Goal: Task Accomplishment & Management: Use online tool/utility

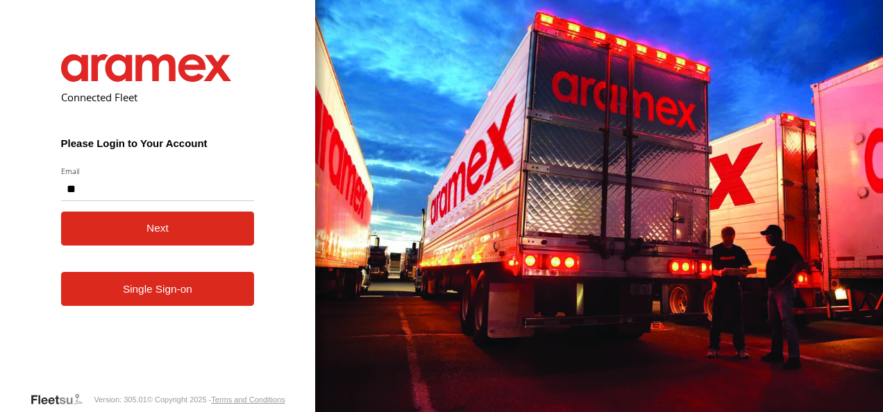
type input "**********"
click at [169, 228] on button "Next" at bounding box center [158, 229] width 194 height 34
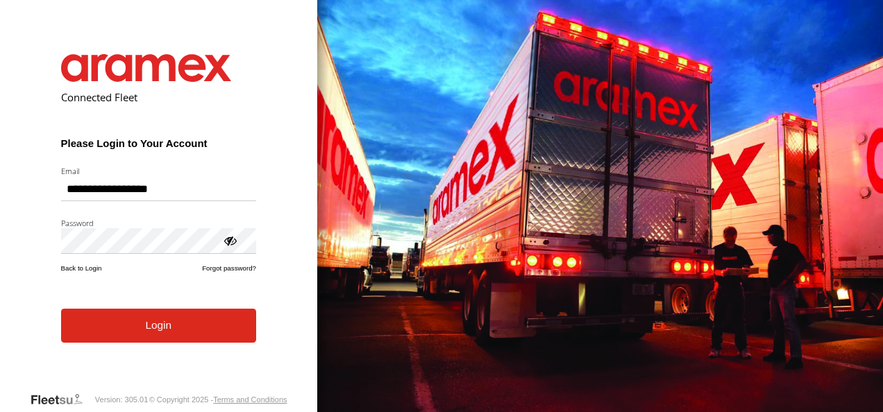
click at [162, 341] on button "Login" at bounding box center [158, 326] width 195 height 34
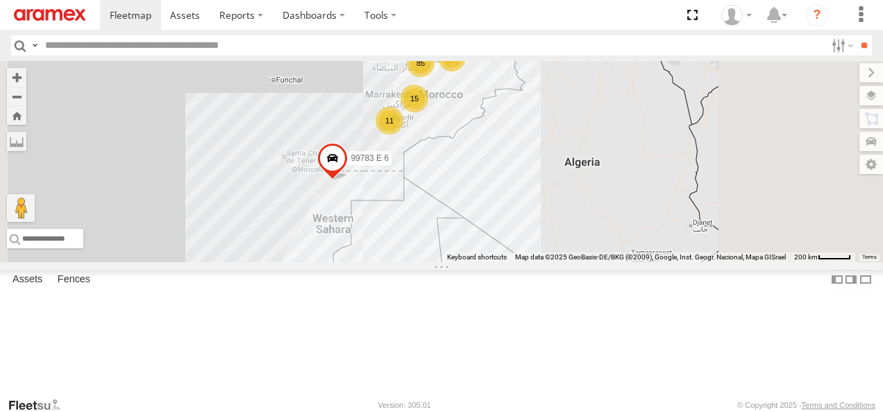
drag, startPoint x: 634, startPoint y: 323, endPoint x: 613, endPoint y: 260, distance: 66.5
click at [613, 260] on div "99783 E 6 85 10 11 15 12 2" at bounding box center [441, 161] width 883 height 201
click at [348, 180] on span at bounding box center [332, 161] width 31 height 37
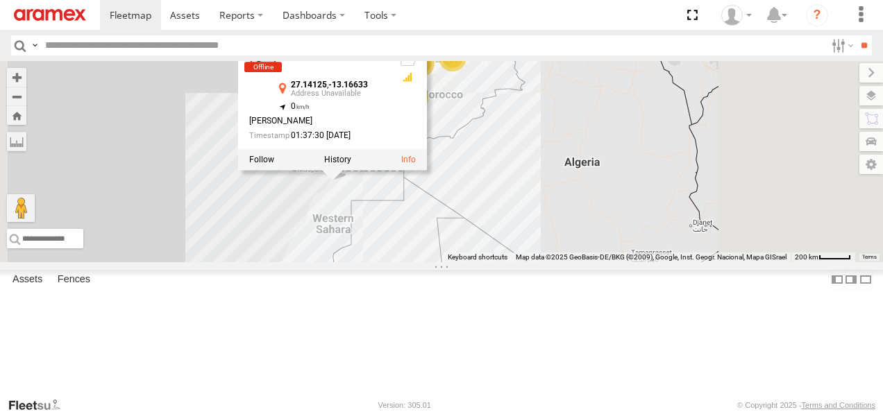
click at [122, 49] on input "text" at bounding box center [433, 45] width 786 height 20
click at [76, 45] on input "text" at bounding box center [433, 45] width 786 height 20
paste input "******"
type input "******"
click at [856, 35] on input "**" at bounding box center [864, 45] width 16 height 20
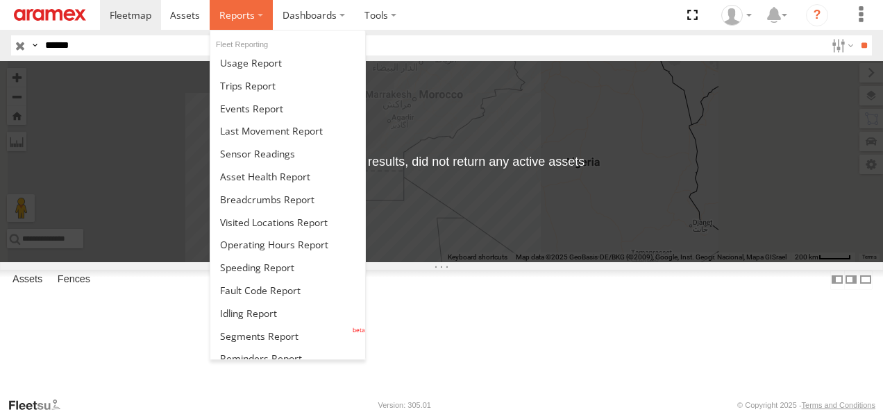
click at [238, 20] on span at bounding box center [236, 14] width 35 height 13
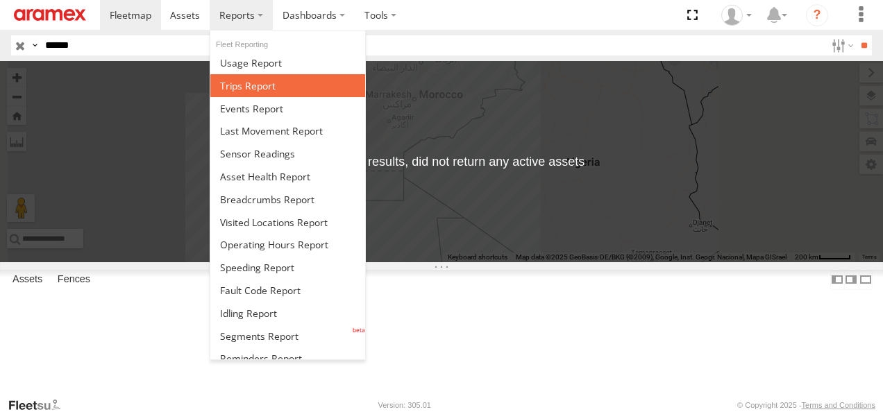
click at [278, 89] on link at bounding box center [287, 85] width 155 height 23
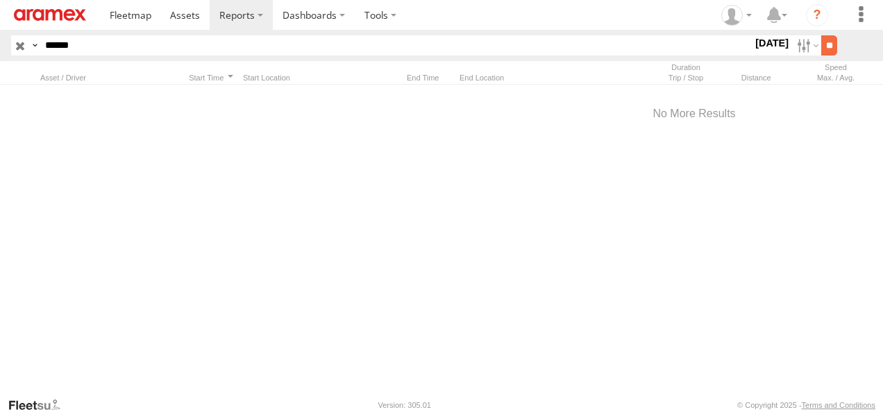
click at [826, 47] on input "**" at bounding box center [829, 45] width 16 height 20
click at [793, 49] on label at bounding box center [806, 45] width 30 height 20
click at [0, 0] on label at bounding box center [0, 0] width 0 height 0
click at [823, 45] on input "**" at bounding box center [829, 45] width 16 height 20
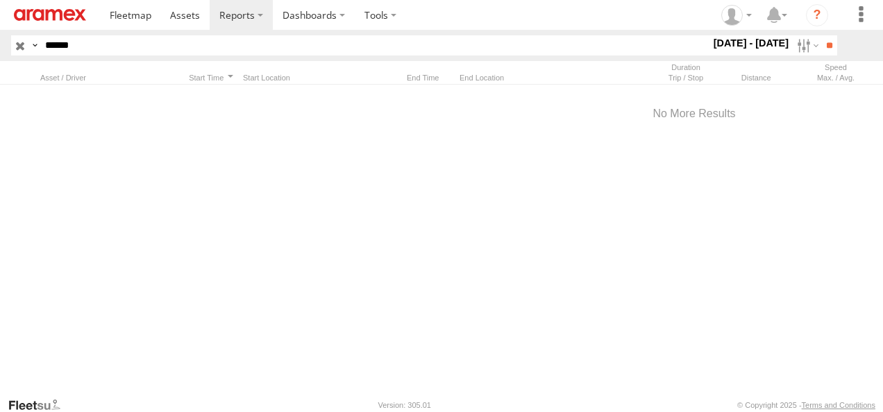
drag, startPoint x: 60, startPoint y: 46, endPoint x: -3, endPoint y: 43, distance: 63.2
click at [0, 43] on html at bounding box center [441, 206] width 883 height 412
paste input "text"
click at [821, 35] on input "**" at bounding box center [829, 45] width 16 height 20
drag, startPoint x: 115, startPoint y: 48, endPoint x: -3, endPoint y: 29, distance: 118.8
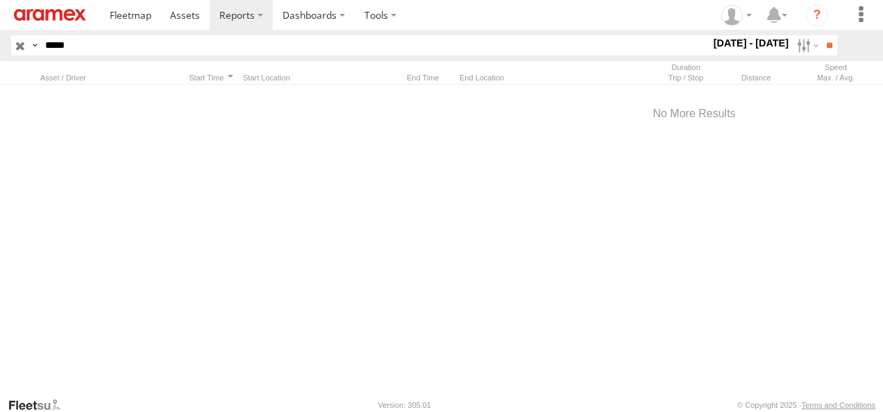
click at [0, 29] on html at bounding box center [441, 206] width 883 height 412
paste input "text"
click at [821, 35] on input "**" at bounding box center [829, 45] width 16 height 20
drag, startPoint x: 85, startPoint y: 47, endPoint x: -3, endPoint y: 40, distance: 87.7
click at [0, 40] on html at bounding box center [441, 206] width 883 height 412
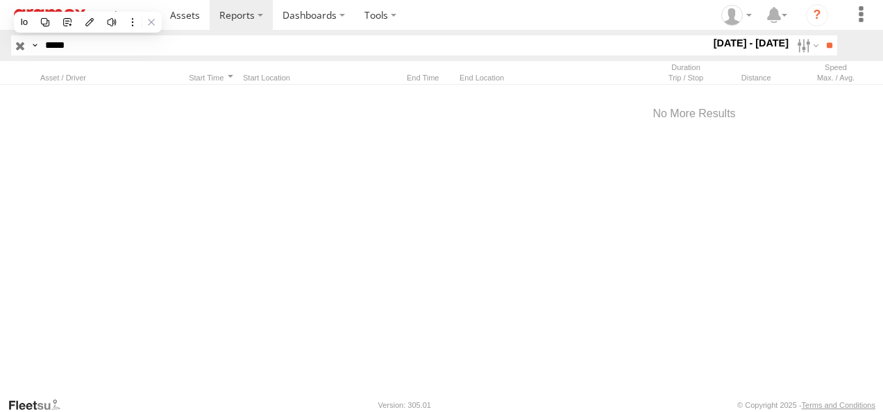
paste input "text"
click at [821, 35] on input "**" at bounding box center [829, 45] width 16 height 20
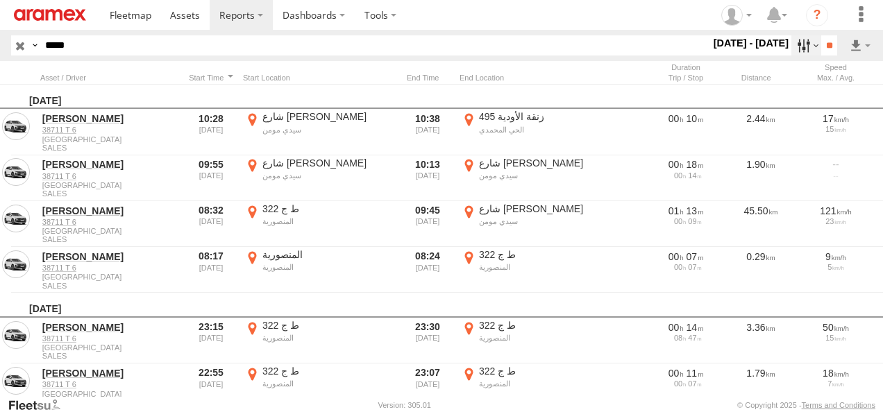
click at [798, 45] on label at bounding box center [806, 45] width 30 height 20
click at [0, 0] on label at bounding box center [0, 0] width 0 height 0
click at [822, 45] on input "**" at bounding box center [829, 45] width 16 height 20
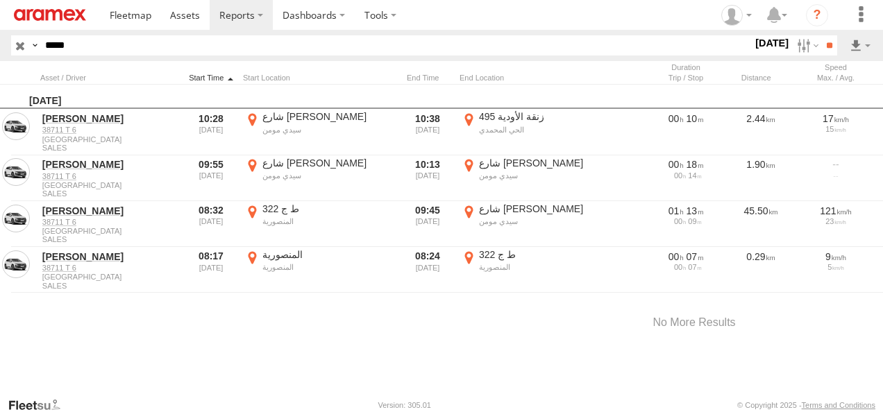
click at [207, 77] on div at bounding box center [211, 78] width 53 height 10
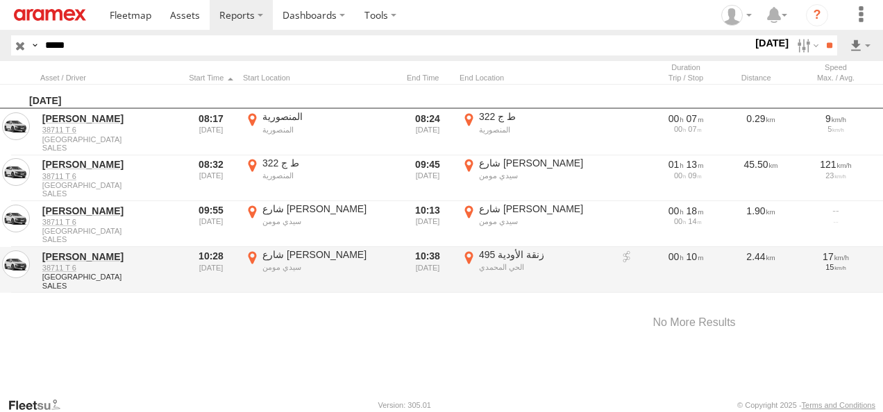
click at [468, 257] on label "495 زنقة الأودية الحي المحمدي 33.58564 -7.57563" at bounding box center [536, 270] width 153 height 43
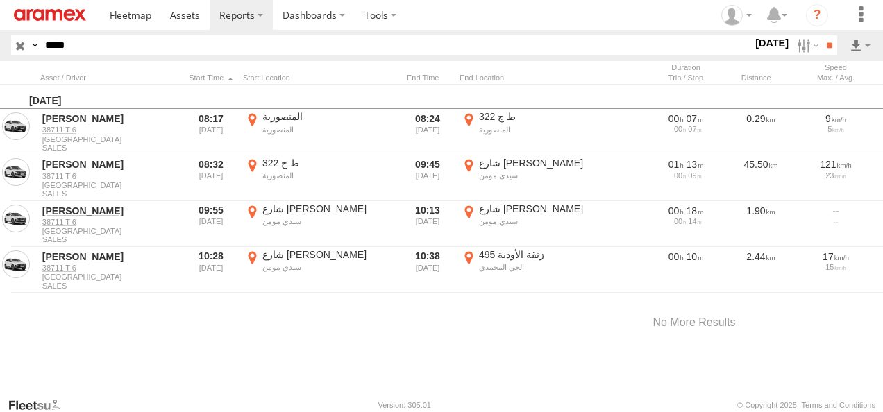
click at [0, 0] on button "Satellite" at bounding box center [0, 0] width 0 height 0
drag, startPoint x: 400, startPoint y: 197, endPoint x: 530, endPoint y: 360, distance: 208.5
click at [0, 0] on div "Location Details × ← Move left → Move right ↑ Move up ↓ Move down + Zoom in - Z…" at bounding box center [0, 0] width 0 height 0
drag, startPoint x: 535, startPoint y: 214, endPoint x: 536, endPoint y: 233, distance: 19.4
click at [0, 0] on div at bounding box center [0, 0] width 0 height 0
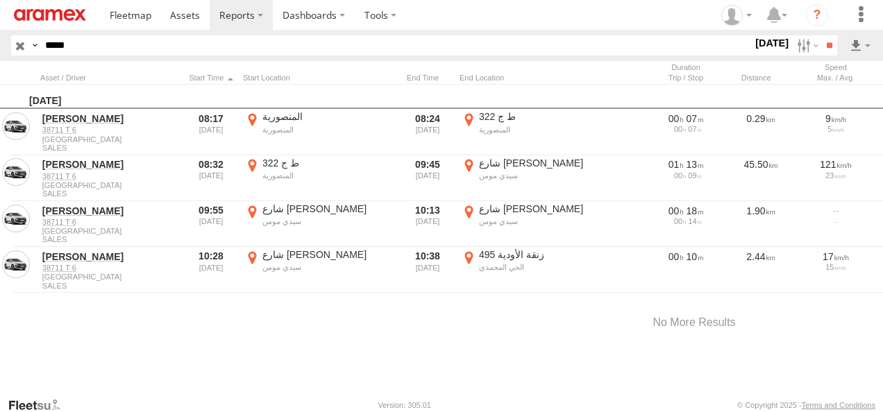
drag, startPoint x: 621, startPoint y: 301, endPoint x: 511, endPoint y: 265, distance: 115.3
click at [0, 0] on div at bounding box center [0, 0] width 0 height 0
drag, startPoint x: 616, startPoint y: 240, endPoint x: 620, endPoint y: 262, distance: 21.8
click at [0, 0] on div at bounding box center [0, 0] width 0 height 0
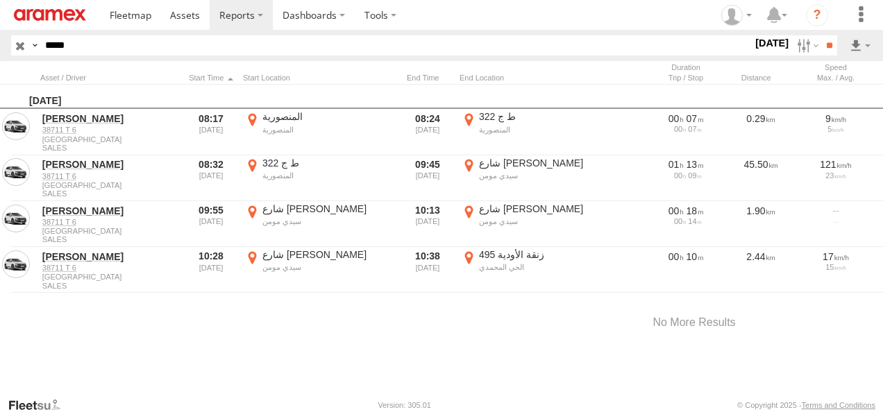
drag, startPoint x: 715, startPoint y: 230, endPoint x: 594, endPoint y: 215, distance: 122.4
click at [0, 0] on div at bounding box center [0, 0] width 0 height 0
drag, startPoint x: 597, startPoint y: 194, endPoint x: 594, endPoint y: 244, distance: 50.1
click at [0, 0] on div at bounding box center [0, 0] width 0 height 0
drag, startPoint x: 556, startPoint y: 242, endPoint x: 444, endPoint y: 292, distance: 122.8
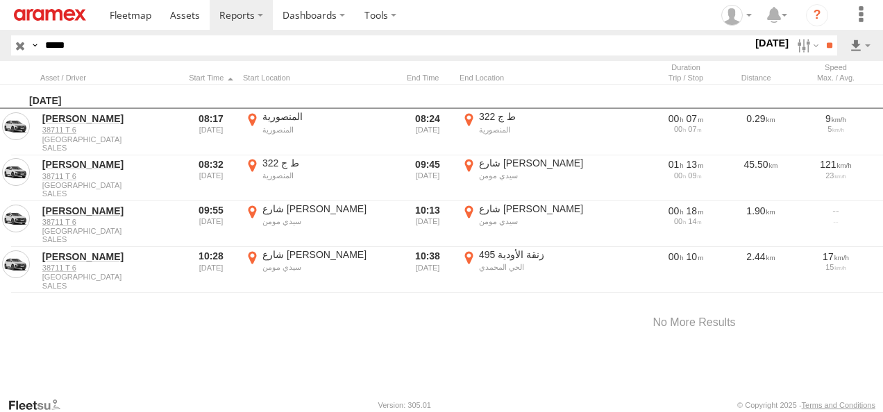
click at [0, 0] on div at bounding box center [0, 0] width 0 height 0
drag, startPoint x: 583, startPoint y: 236, endPoint x: 555, endPoint y: 191, distance: 53.0
click at [0, 0] on div at bounding box center [0, 0] width 0 height 0
drag, startPoint x: 557, startPoint y: 289, endPoint x: 559, endPoint y: 195, distance: 94.4
click at [0, 0] on div at bounding box center [0, 0] width 0 height 0
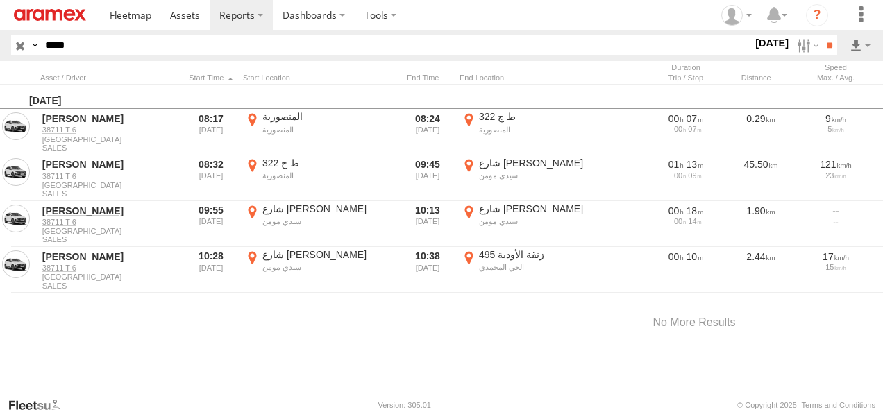
drag, startPoint x: 484, startPoint y: 274, endPoint x: 601, endPoint y: 240, distance: 122.0
click at [0, 0] on div at bounding box center [0, 0] width 0 height 0
drag, startPoint x: 396, startPoint y: 263, endPoint x: 390, endPoint y: 283, distance: 20.4
click at [0, 0] on div at bounding box center [0, 0] width 0 height 0
drag, startPoint x: 351, startPoint y: 273, endPoint x: 425, endPoint y: 266, distance: 73.9
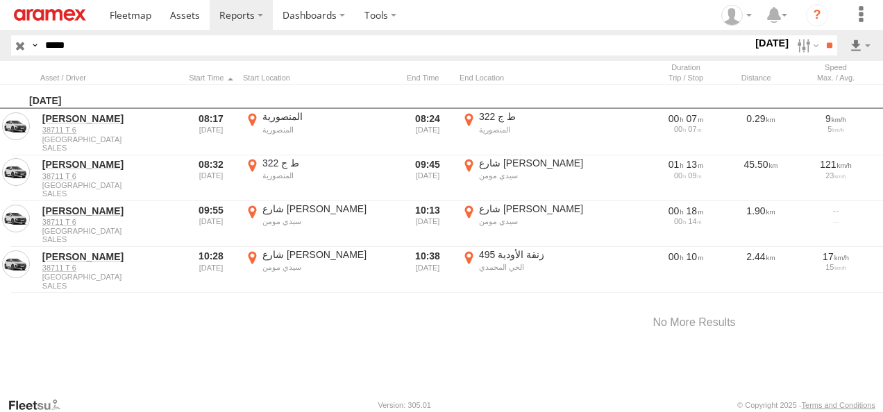
click at [0, 0] on div at bounding box center [0, 0] width 0 height 0
click at [0, 0] on label "×" at bounding box center [0, 0] width 0 height 0
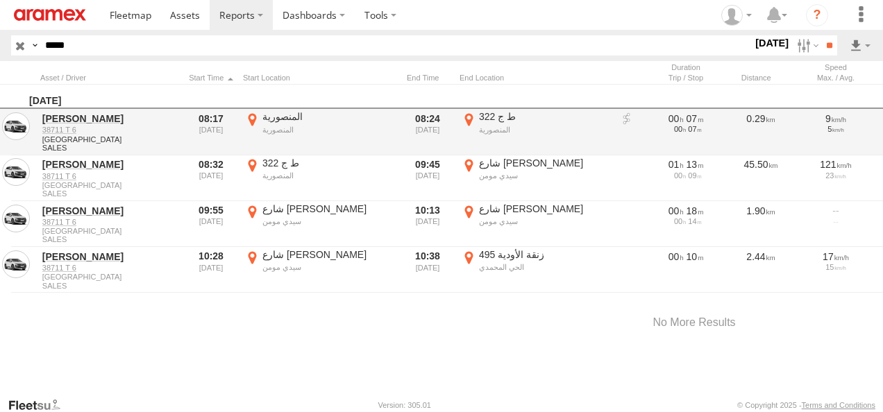
click at [255, 114] on label "المنصورية المنصورية 33.76033 -7.27786" at bounding box center [319, 131] width 153 height 43
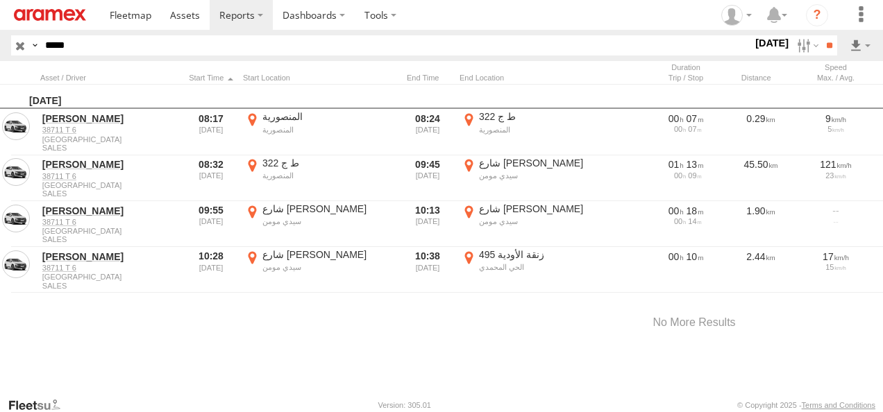
drag, startPoint x: 491, startPoint y: 230, endPoint x: 479, endPoint y: 323, distance: 93.9
click at [0, 0] on div at bounding box center [0, 0] width 0 height 0
drag, startPoint x: 496, startPoint y: 246, endPoint x: 495, endPoint y: 303, distance: 56.9
click at [0, 0] on div at bounding box center [0, 0] width 0 height 0
drag, startPoint x: 589, startPoint y: 272, endPoint x: 579, endPoint y: 247, distance: 26.8
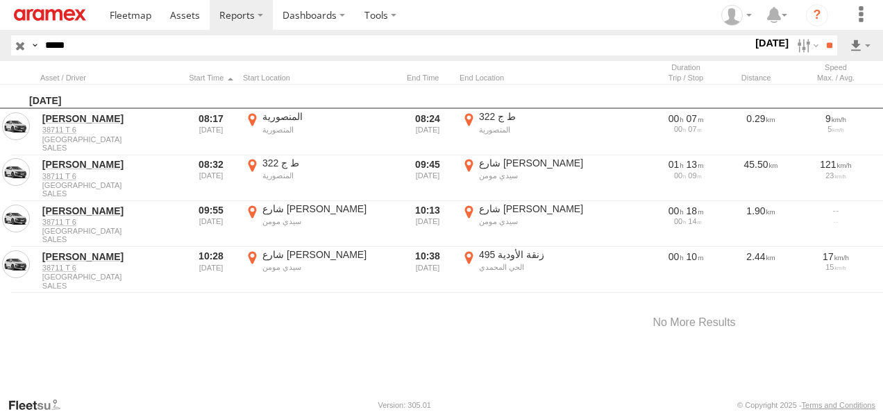
click at [0, 0] on div at bounding box center [0, 0] width 0 height 0
drag, startPoint x: 623, startPoint y: 191, endPoint x: 588, endPoint y: 216, distance: 42.8
click at [0, 0] on div at bounding box center [0, 0] width 0 height 0
drag, startPoint x: 562, startPoint y: 302, endPoint x: 566, endPoint y: 251, distance: 50.8
click at [0, 0] on div at bounding box center [0, 0] width 0 height 0
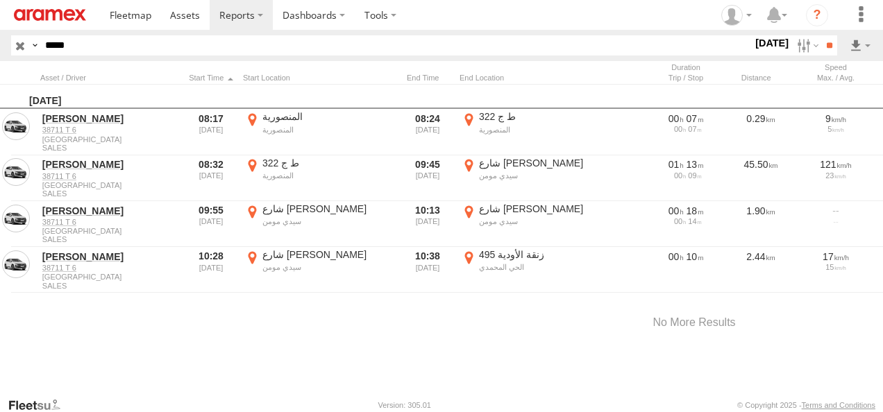
drag, startPoint x: 454, startPoint y: 213, endPoint x: 669, endPoint y: 298, distance: 231.5
click at [0, 0] on div at bounding box center [0, 0] width 0 height 0
drag, startPoint x: 511, startPoint y: 199, endPoint x: 607, endPoint y: 297, distance: 137.0
click at [0, 0] on div at bounding box center [0, 0] width 0 height 0
drag, startPoint x: 535, startPoint y: 301, endPoint x: 536, endPoint y: 157, distance: 143.7
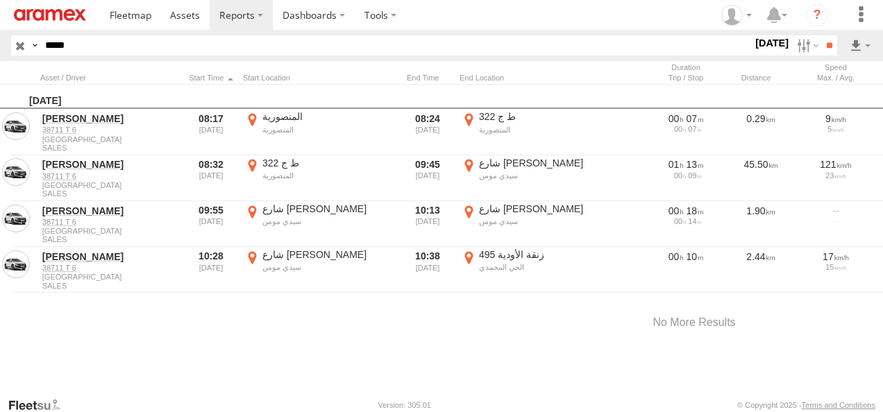
click at [0, 0] on div at bounding box center [0, 0] width 0 height 0
drag, startPoint x: 571, startPoint y: 298, endPoint x: 503, endPoint y: 203, distance: 117.3
click at [0, 0] on div at bounding box center [0, 0] width 0 height 0
drag, startPoint x: 548, startPoint y: 212, endPoint x: 408, endPoint y: 345, distance: 193.0
click at [0, 0] on div "Map Satellite Labels Keyboard shortcuts Map Data Map data ©2025 Google Imagery …" at bounding box center [0, 0] width 0 height 0
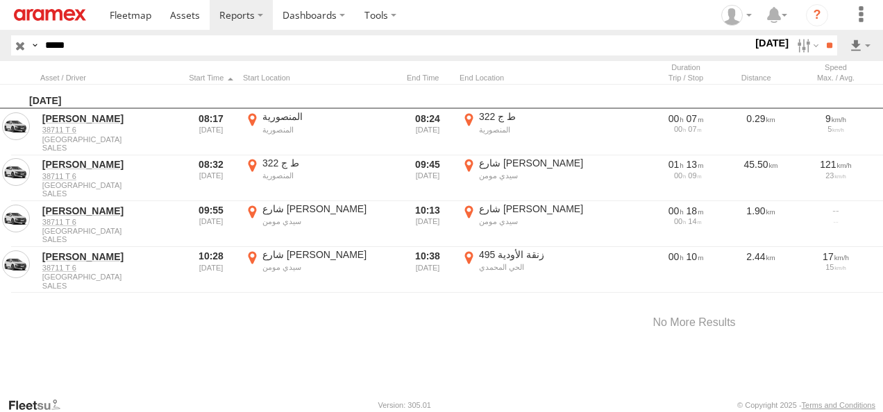
drag, startPoint x: 496, startPoint y: 269, endPoint x: 498, endPoint y: 304, distance: 34.8
click at [0, 0] on div at bounding box center [0, 0] width 0 height 0
drag, startPoint x: 417, startPoint y: 242, endPoint x: 462, endPoint y: 169, distance: 85.7
click at [0, 0] on div at bounding box center [0, 0] width 0 height 0
drag, startPoint x: 365, startPoint y: 253, endPoint x: 423, endPoint y: 176, distance: 96.2
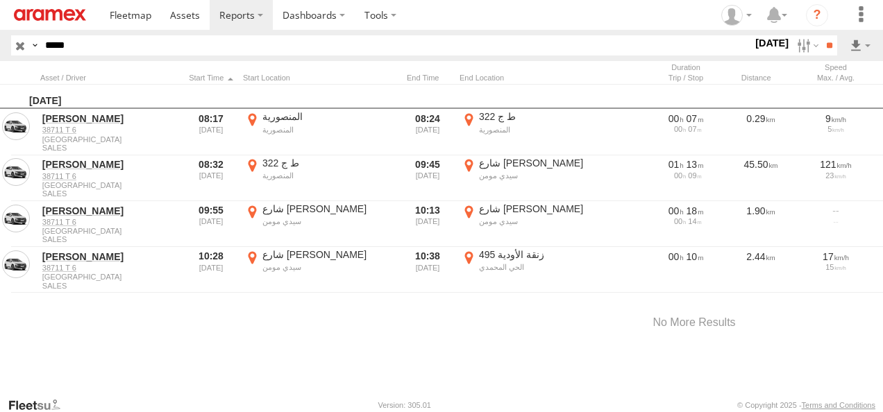
click at [0, 0] on div at bounding box center [0, 0] width 0 height 0
drag, startPoint x: 398, startPoint y: 232, endPoint x: 433, endPoint y: 119, distance: 117.9
click at [0, 0] on div "Location Details × ← Move left → Move right ↑ Move up ↓ Move down + Zoom in - Z…" at bounding box center [0, 0] width 0 height 0
drag, startPoint x: 563, startPoint y: 258, endPoint x: 448, endPoint y: 321, distance: 131.1
click at [0, 0] on div at bounding box center [0, 0] width 0 height 0
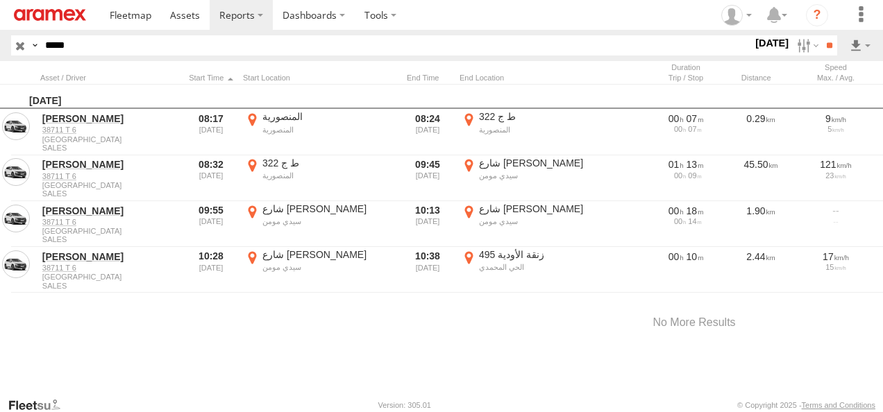
drag, startPoint x: 383, startPoint y: 226, endPoint x: 439, endPoint y: 329, distance: 116.8
click at [0, 0] on div at bounding box center [0, 0] width 0 height 0
click at [0, 0] on label "×" at bounding box center [0, 0] width 0 height 0
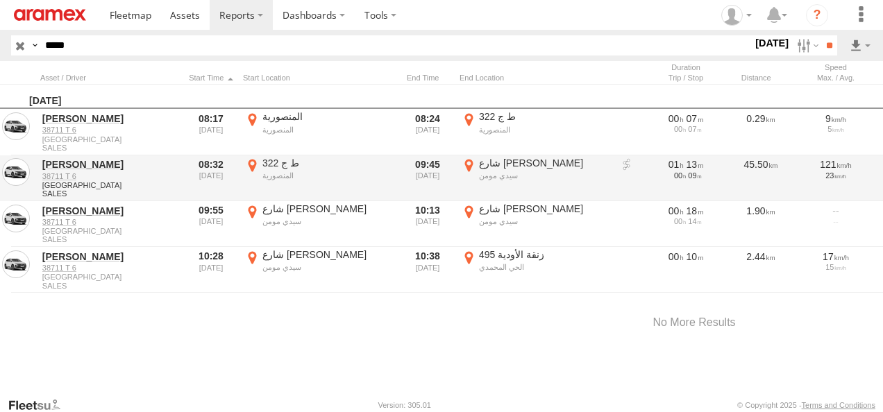
click at [256, 164] on label "ط ج 322 المنصورية 33.75818 -7.27864" at bounding box center [319, 178] width 153 height 43
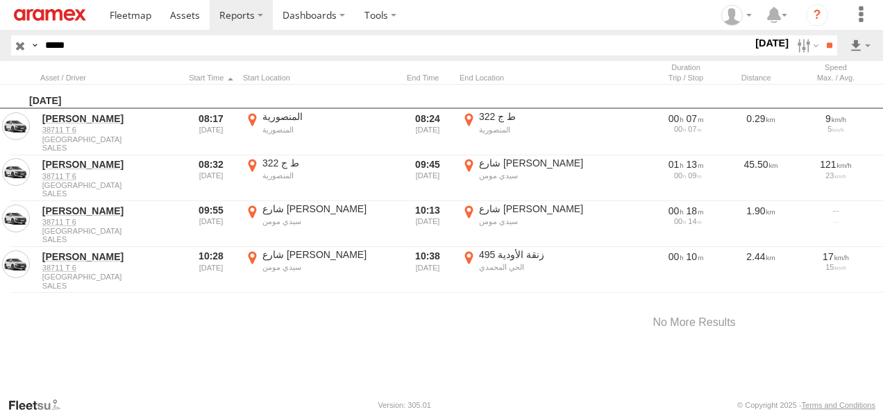
click at [0, 0] on label "×" at bounding box center [0, 0] width 0 height 0
click at [250, 117] on label "المنصورية المنصورية 33.76033 -7.27786" at bounding box center [319, 131] width 153 height 43
click at [0, 0] on label "×" at bounding box center [0, 0] width 0 height 0
click at [103, 46] on input "*****" at bounding box center [396, 45] width 713 height 20
drag, startPoint x: 101, startPoint y: 44, endPoint x: 22, endPoint y: 44, distance: 79.1
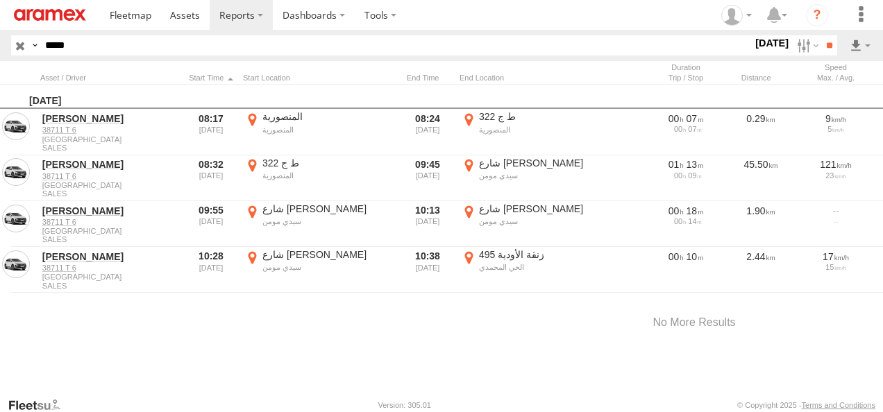
click at [23, 45] on div "Search Query Asset ID Asset Label Registration Manufacturer Model VIN Job ID Dr…" at bounding box center [416, 45] width 810 height 20
paste input "text"
type input "*****"
click at [821, 35] on input "**" at bounding box center [829, 45] width 16 height 20
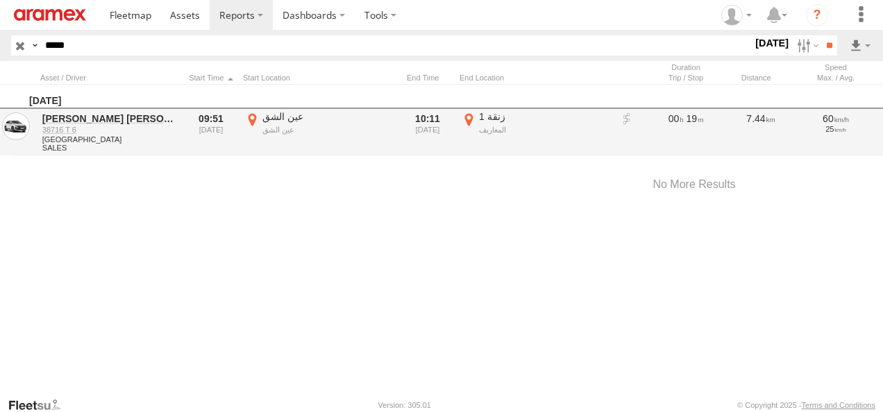
click at [466, 119] on label "زنقة 1 المعاريف 33.55756 -7.64342" at bounding box center [536, 131] width 153 height 43
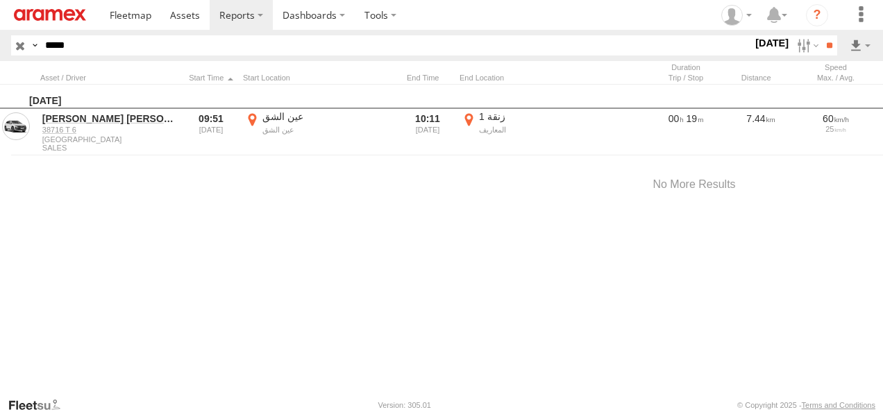
drag, startPoint x: 589, startPoint y: 235, endPoint x: 539, endPoint y: 365, distance: 139.1
click at [0, 0] on div "Location Details × ← Move left → Move right ↑ Move up ↓ Move down + Zoom in - Z…" at bounding box center [0, 0] width 0 height 0
drag, startPoint x: 540, startPoint y: 210, endPoint x: 556, endPoint y: 333, distance: 123.9
click at [0, 0] on div at bounding box center [0, 0] width 0 height 0
click at [0, 0] on label "×" at bounding box center [0, 0] width 0 height 0
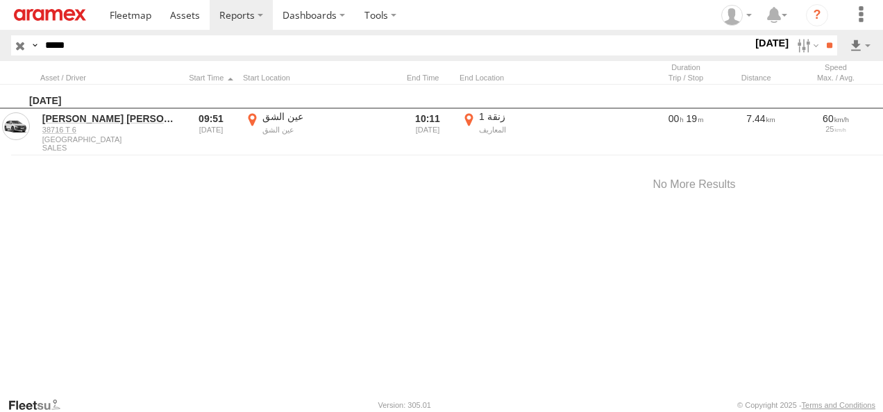
drag, startPoint x: 792, startPoint y: 49, endPoint x: 762, endPoint y: 164, distance: 119.0
click at [792, 49] on label at bounding box center [806, 45] width 30 height 20
click at [0, 0] on label at bounding box center [0, 0] width 0 height 0
click at [821, 44] on input "**" at bounding box center [829, 45] width 16 height 20
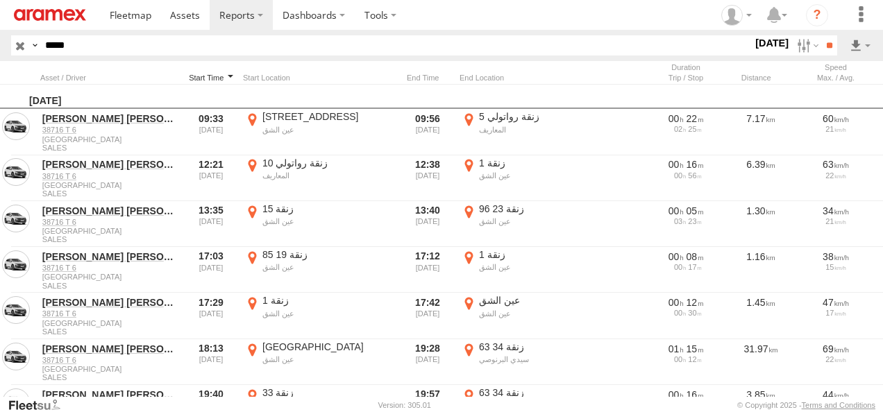
click at [195, 74] on div at bounding box center [211, 78] width 53 height 10
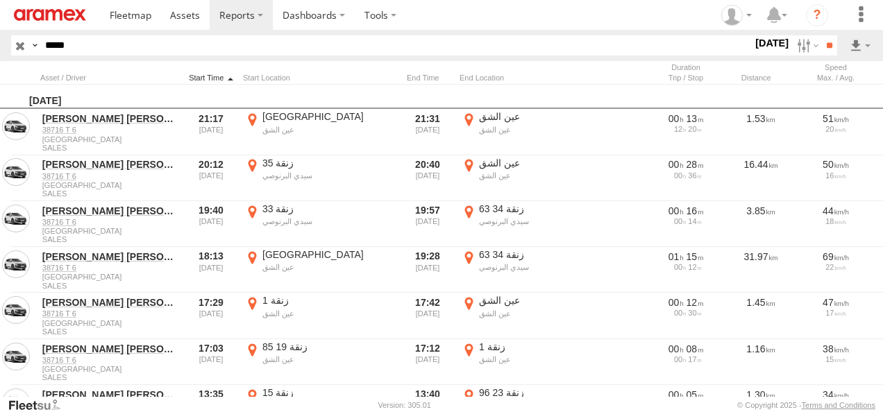
click at [195, 74] on div at bounding box center [211, 78] width 53 height 10
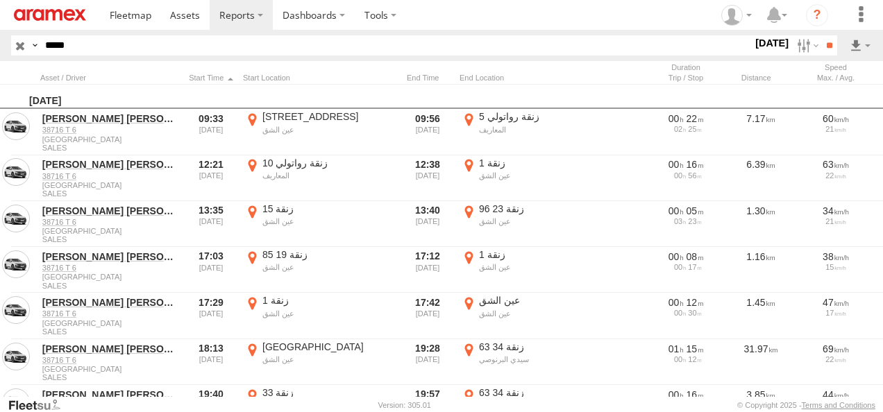
click at [22, 46] on input "button" at bounding box center [20, 45] width 18 height 20
